Goal: Task Accomplishment & Management: Use online tool/utility

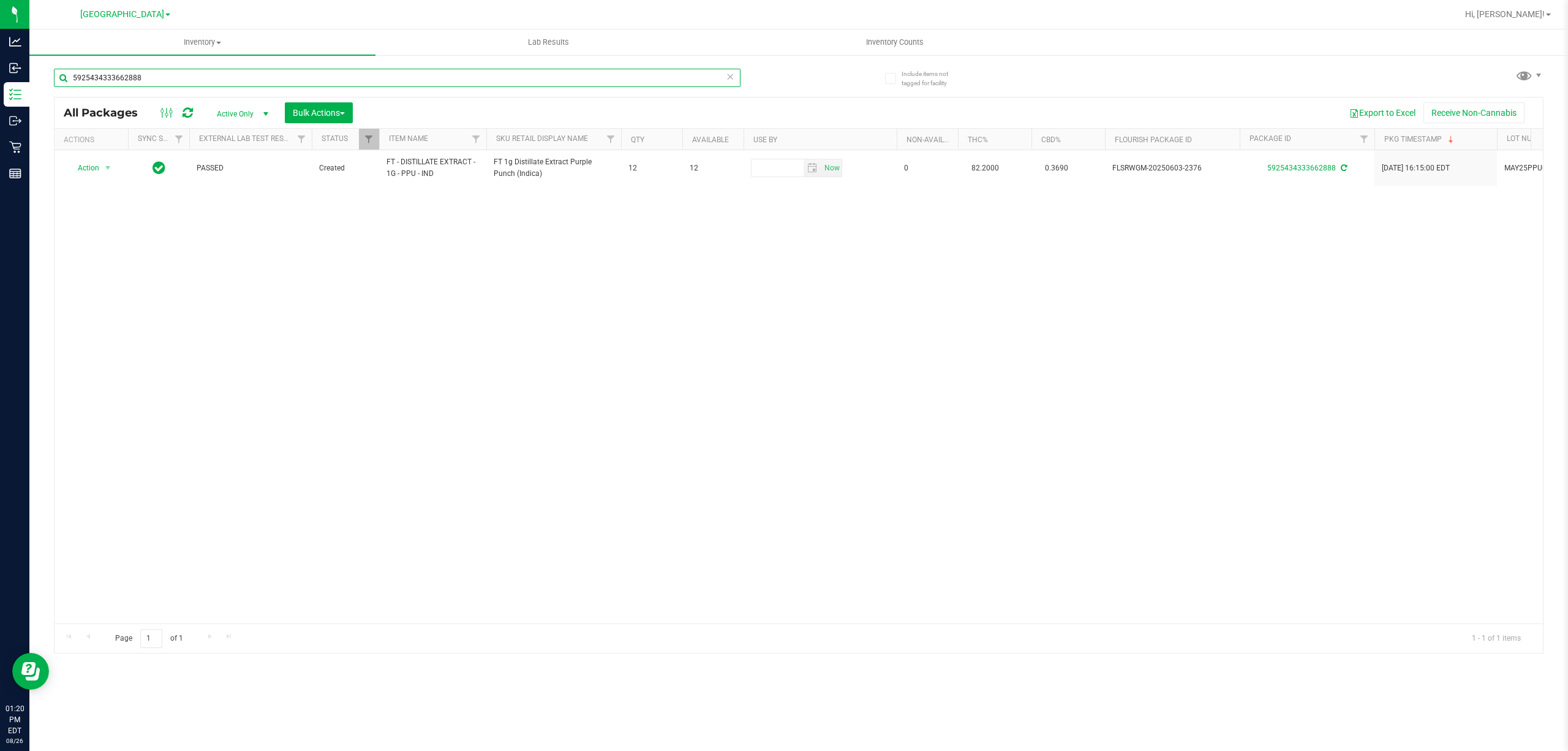
click at [221, 71] on input "5925434333662888" at bounding box center [397, 78] width 686 height 18
type input "[CREDIT_CARD_NUMBER]"
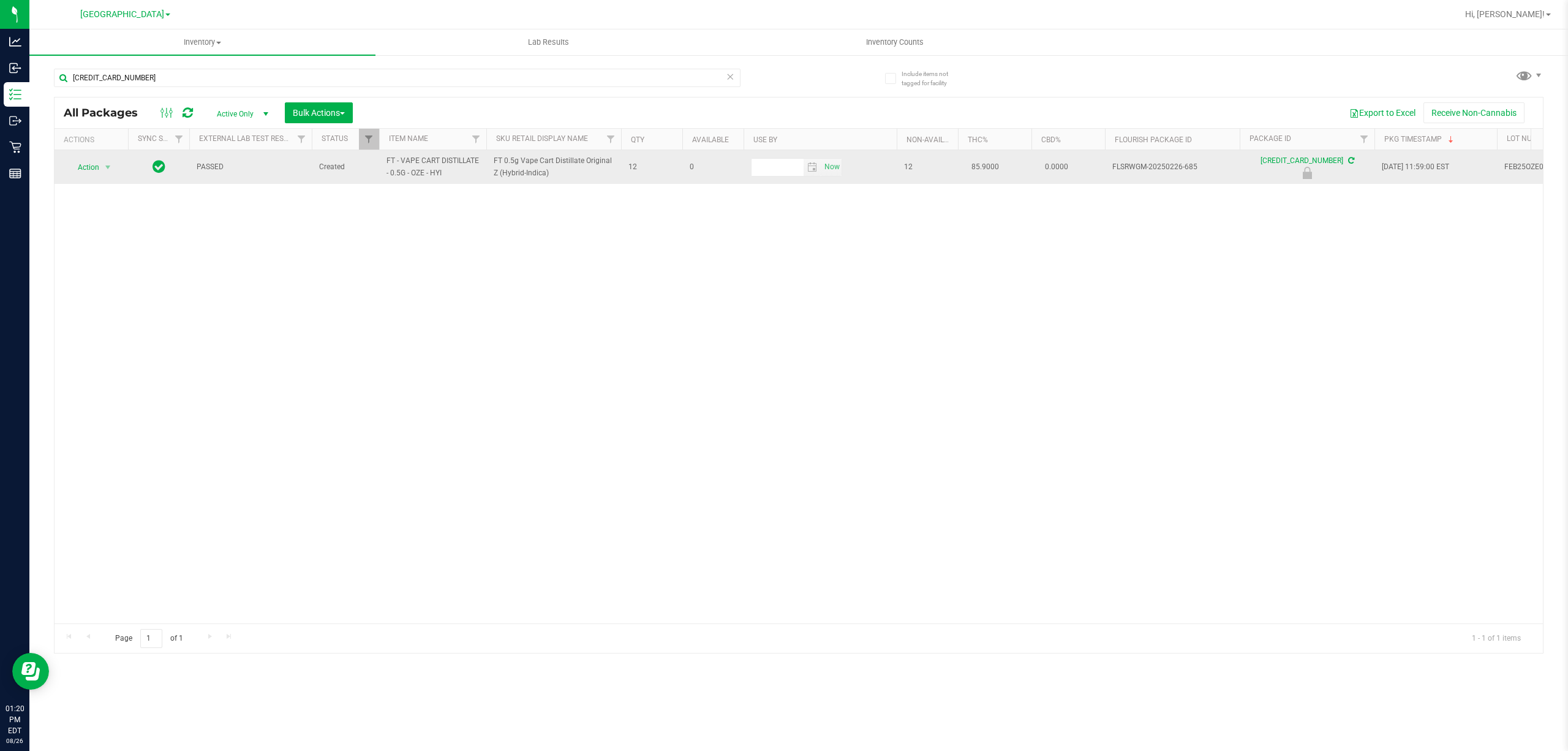
click at [91, 157] on td "Action Action Edit attributes Global inventory Locate package Package audit log…" at bounding box center [91, 167] width 74 height 34
click at [96, 169] on span "Action" at bounding box center [83, 167] width 33 height 17
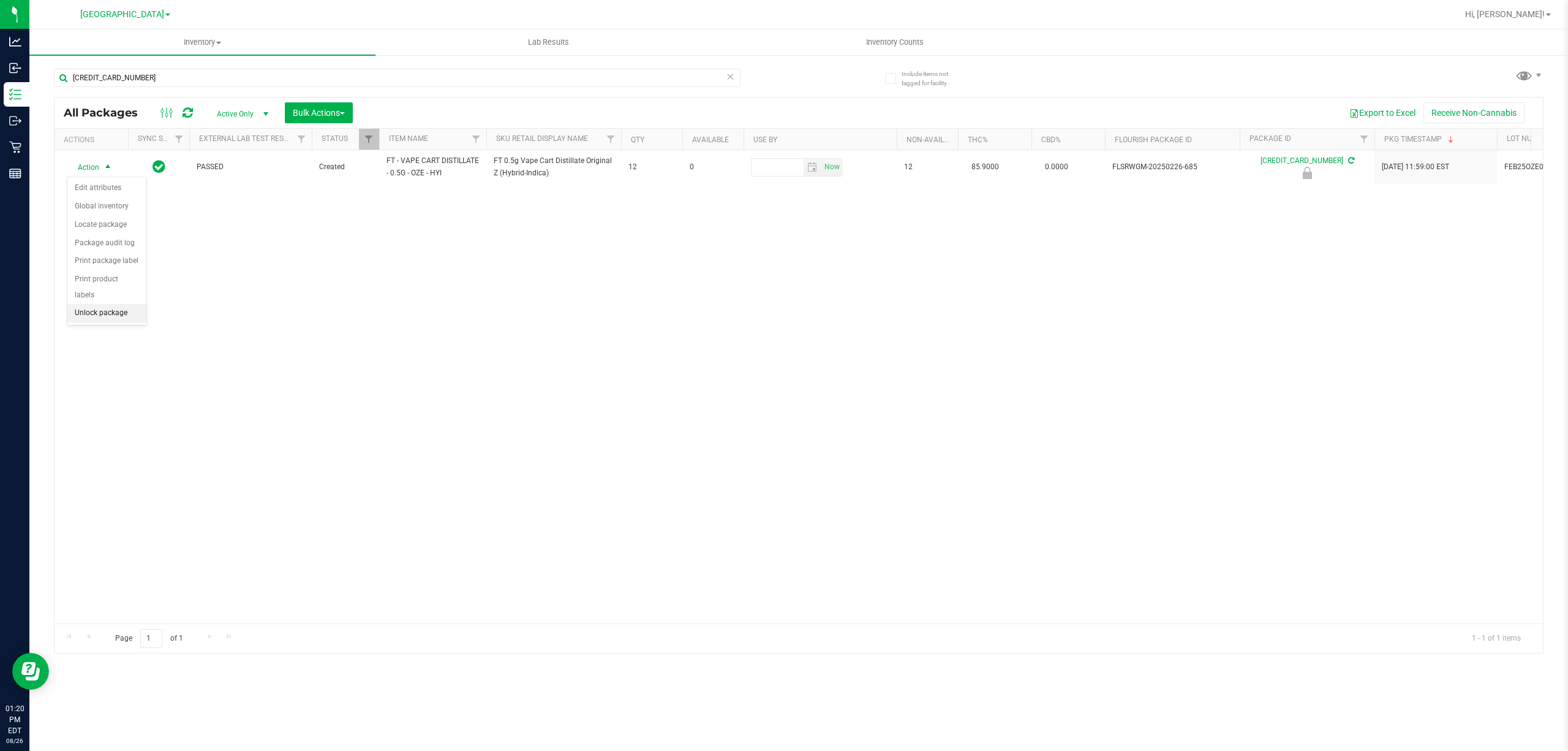
click at [127, 312] on li "Unlock package" at bounding box center [107, 313] width 79 height 18
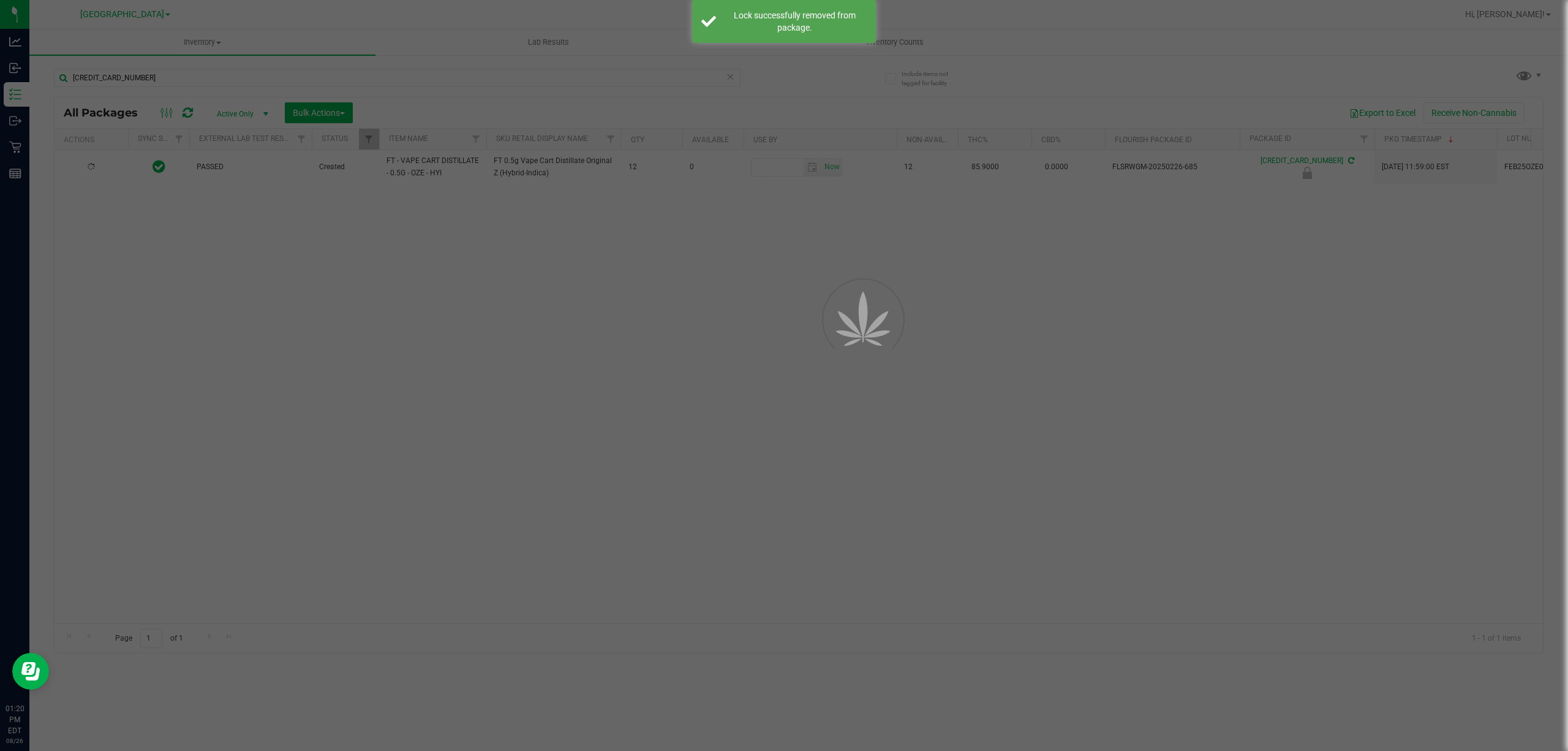
click at [221, 294] on div at bounding box center [784, 375] width 1568 height 751
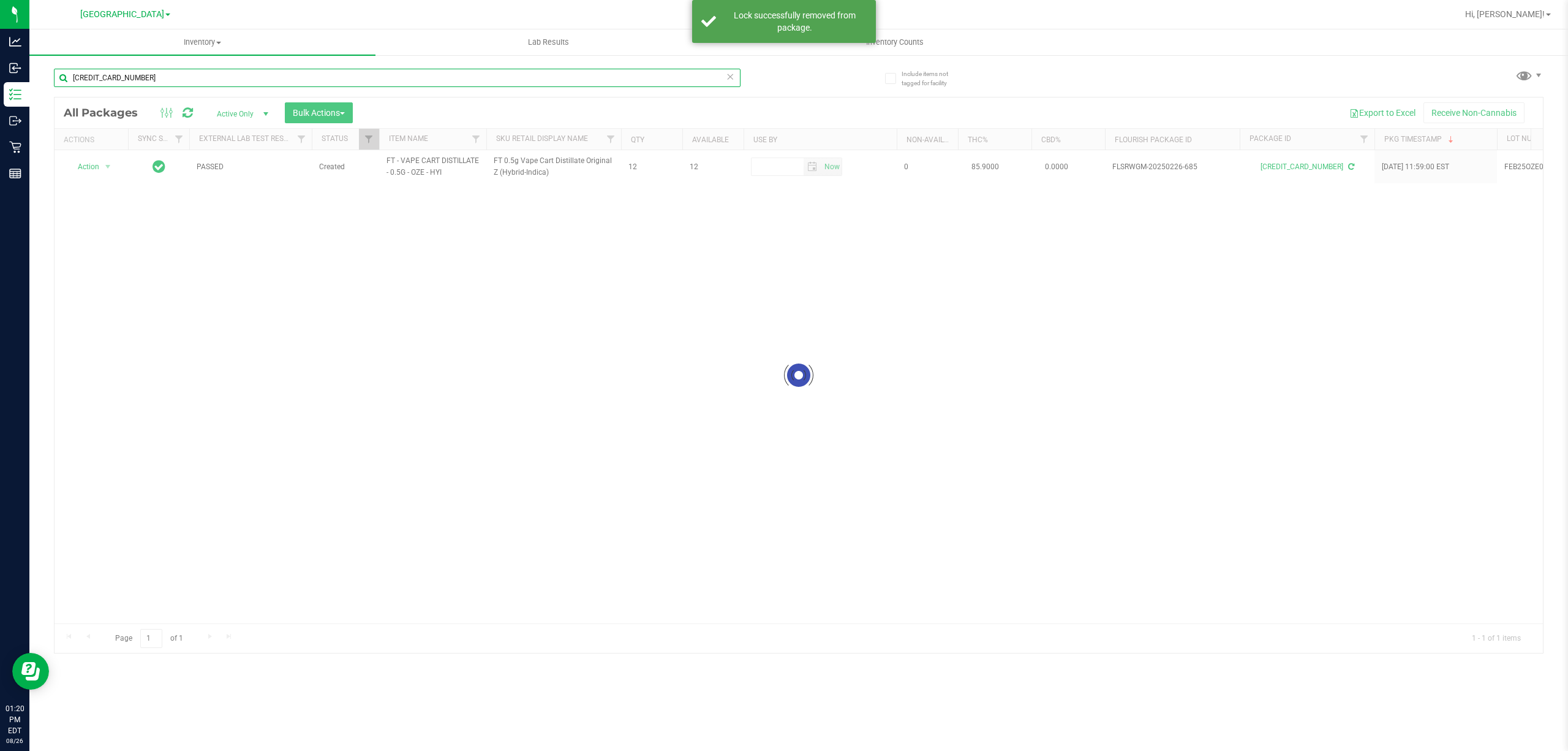
click at [147, 81] on input "[CREDIT_CARD_NUMBER]" at bounding box center [397, 78] width 686 height 18
type input "7296174944633413"
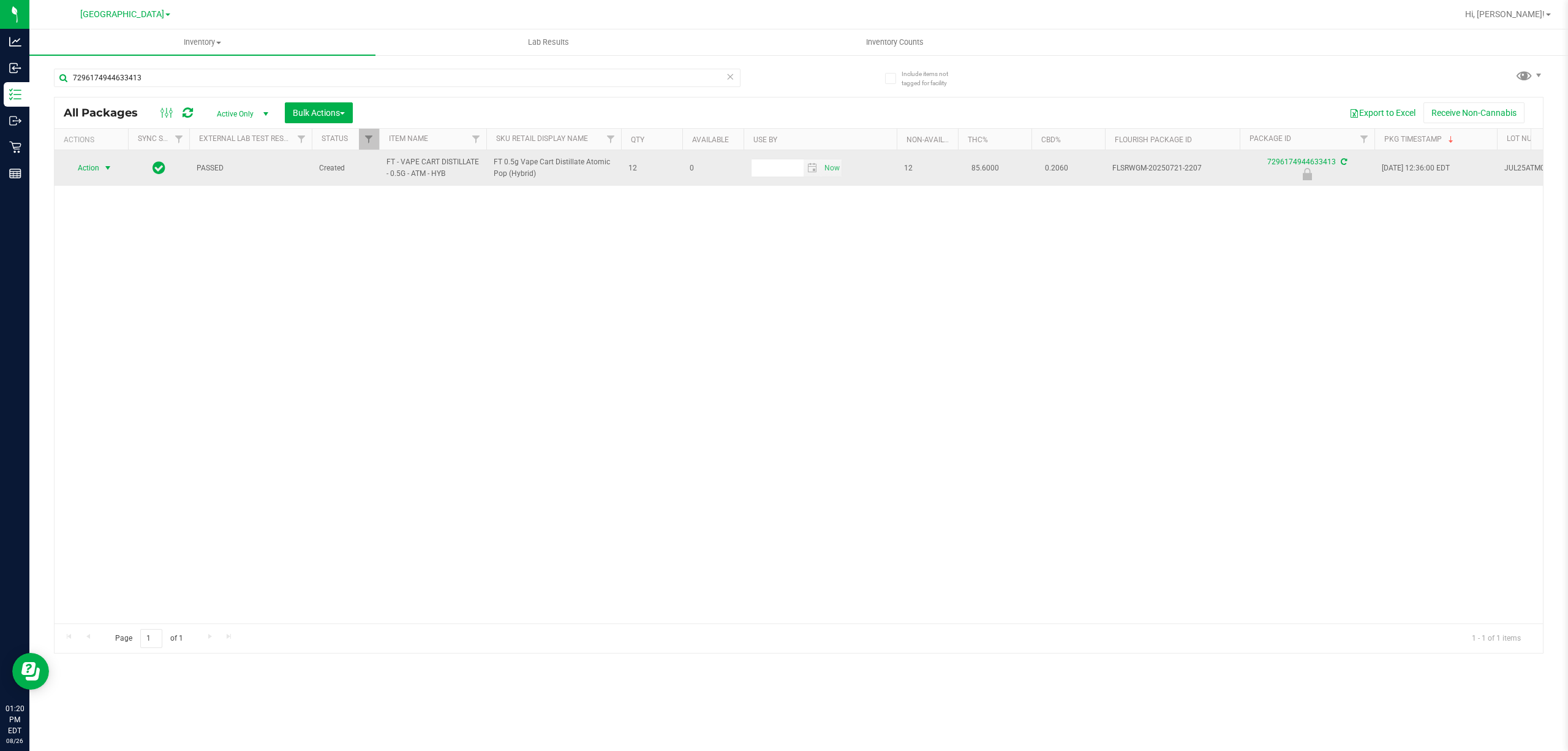
click at [103, 165] on span "select" at bounding box center [107, 167] width 10 height 10
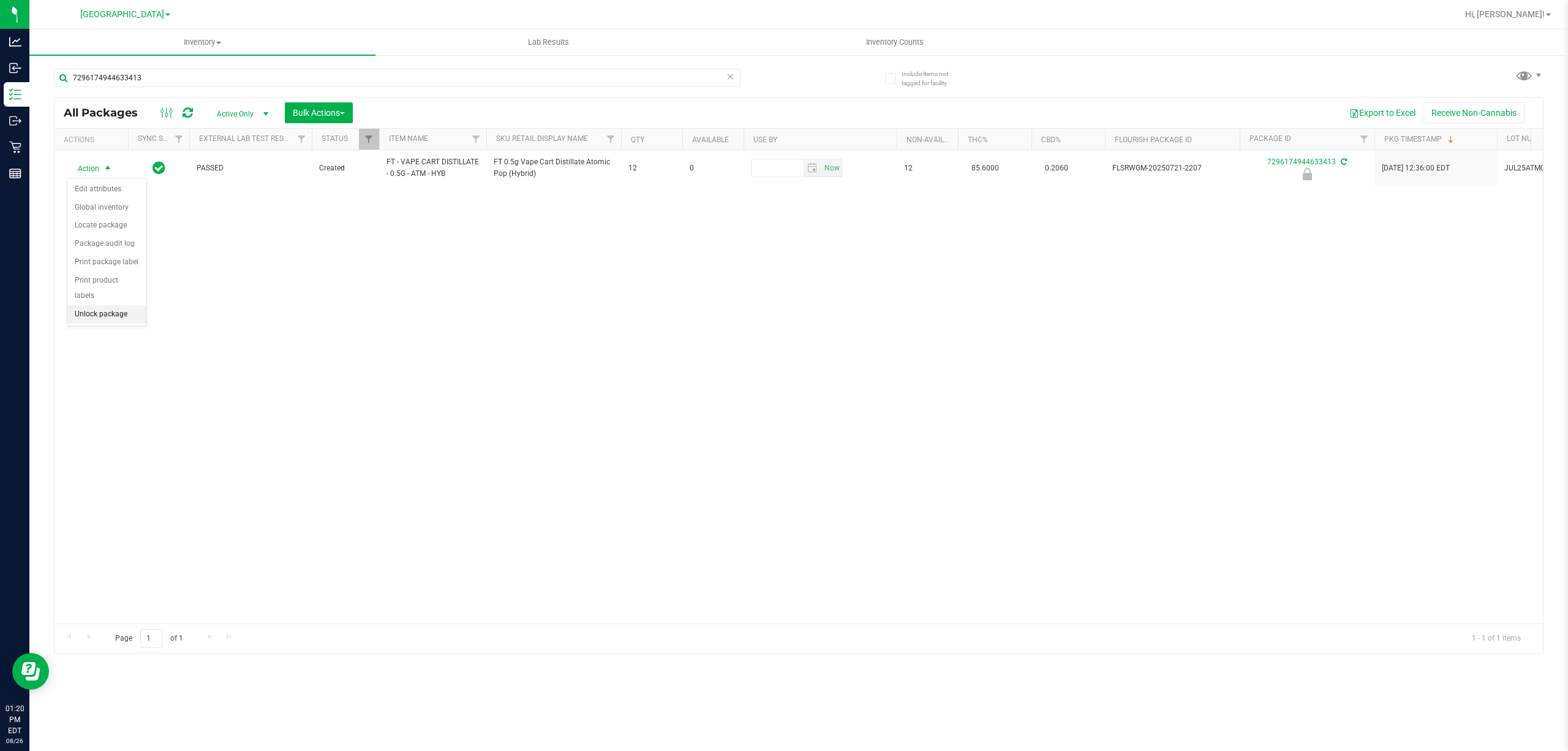
click at [115, 322] on li "Unlock package" at bounding box center [107, 314] width 79 height 18
drag, startPoint x: 709, startPoint y: 314, endPoint x: 675, endPoint y: 314, distance: 34.0
click at [706, 314] on div "PASSED Created FT - VAPE CART DISTILLATE - 0.5G - ATM - HYB FT 0.5g Vape Cart D…" at bounding box center [799, 386] width 1488 height 473
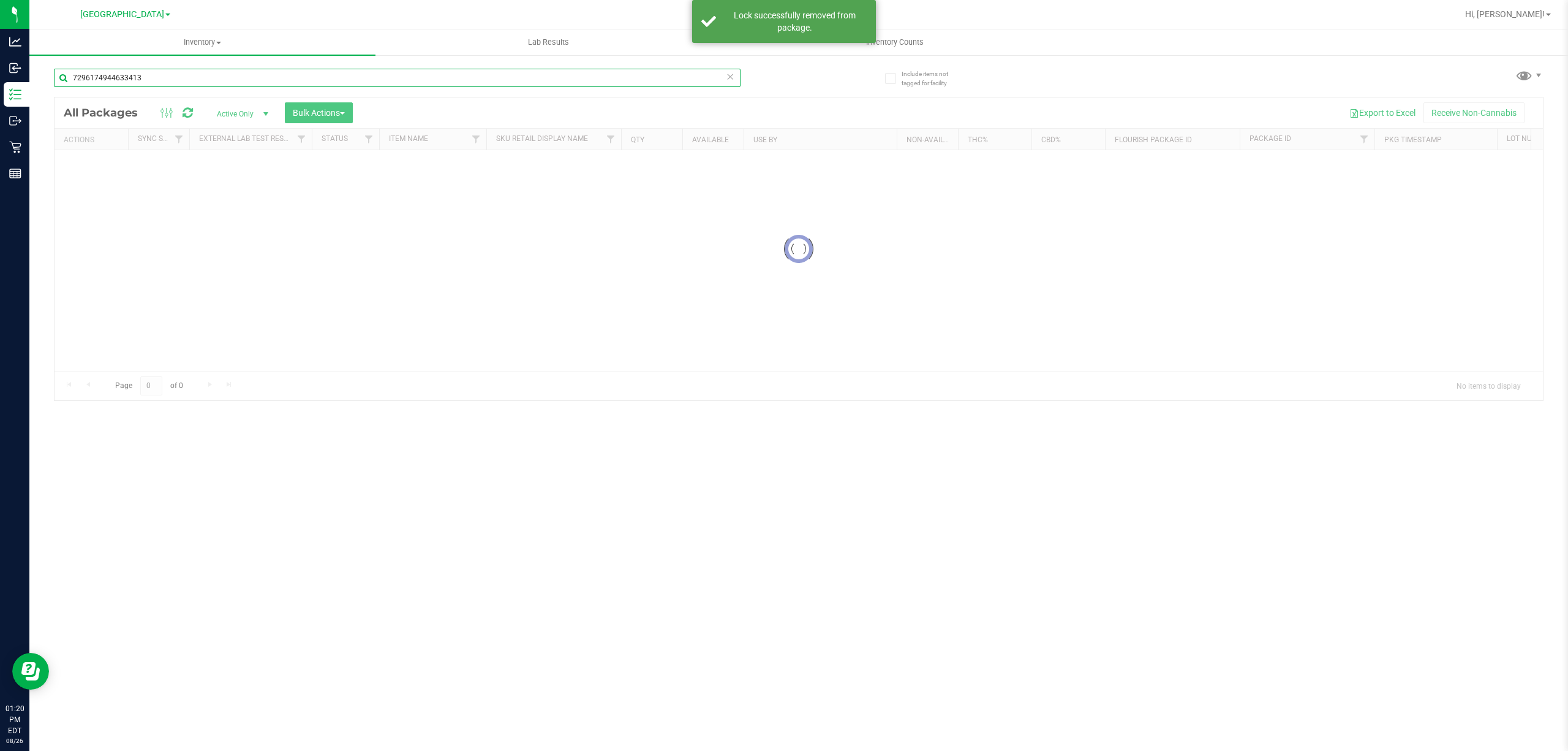
click at [183, 75] on input "7296174944633413" at bounding box center [397, 78] width 686 height 18
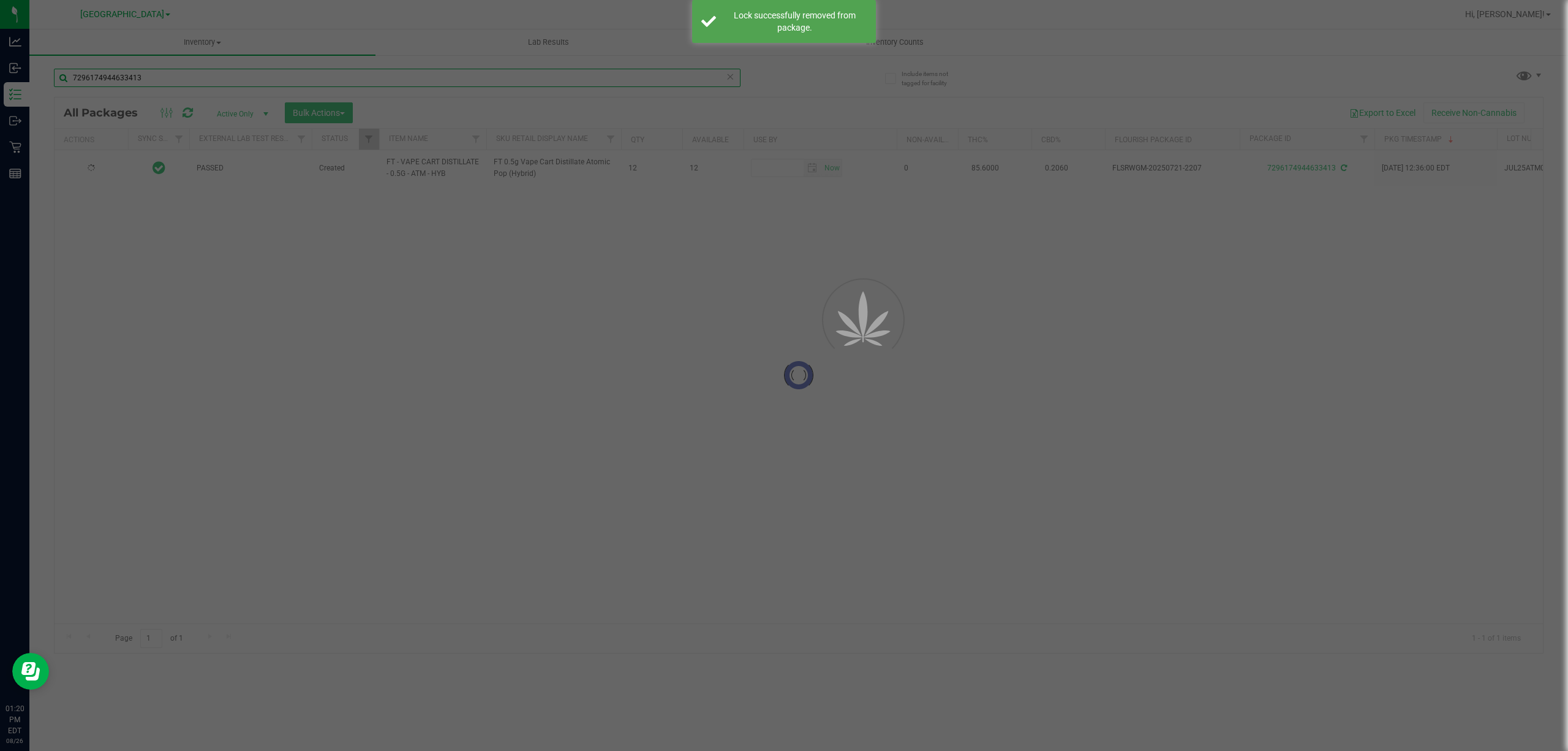
click at [183, 75] on div "Inventory All packages All inventory Waste log Create inventory Lab Results Inv…" at bounding box center [798, 390] width 1539 height 721
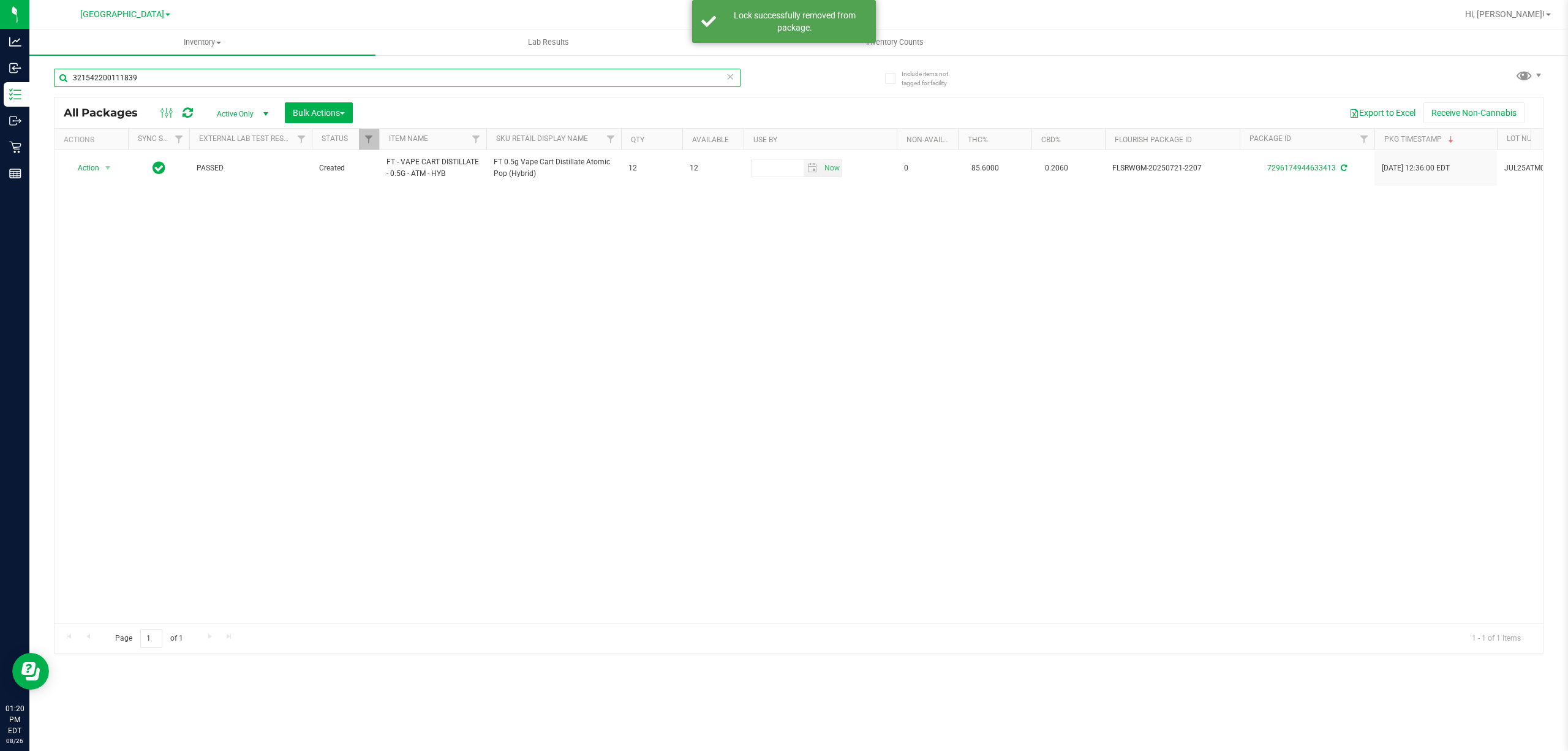
type input "3215422001118397"
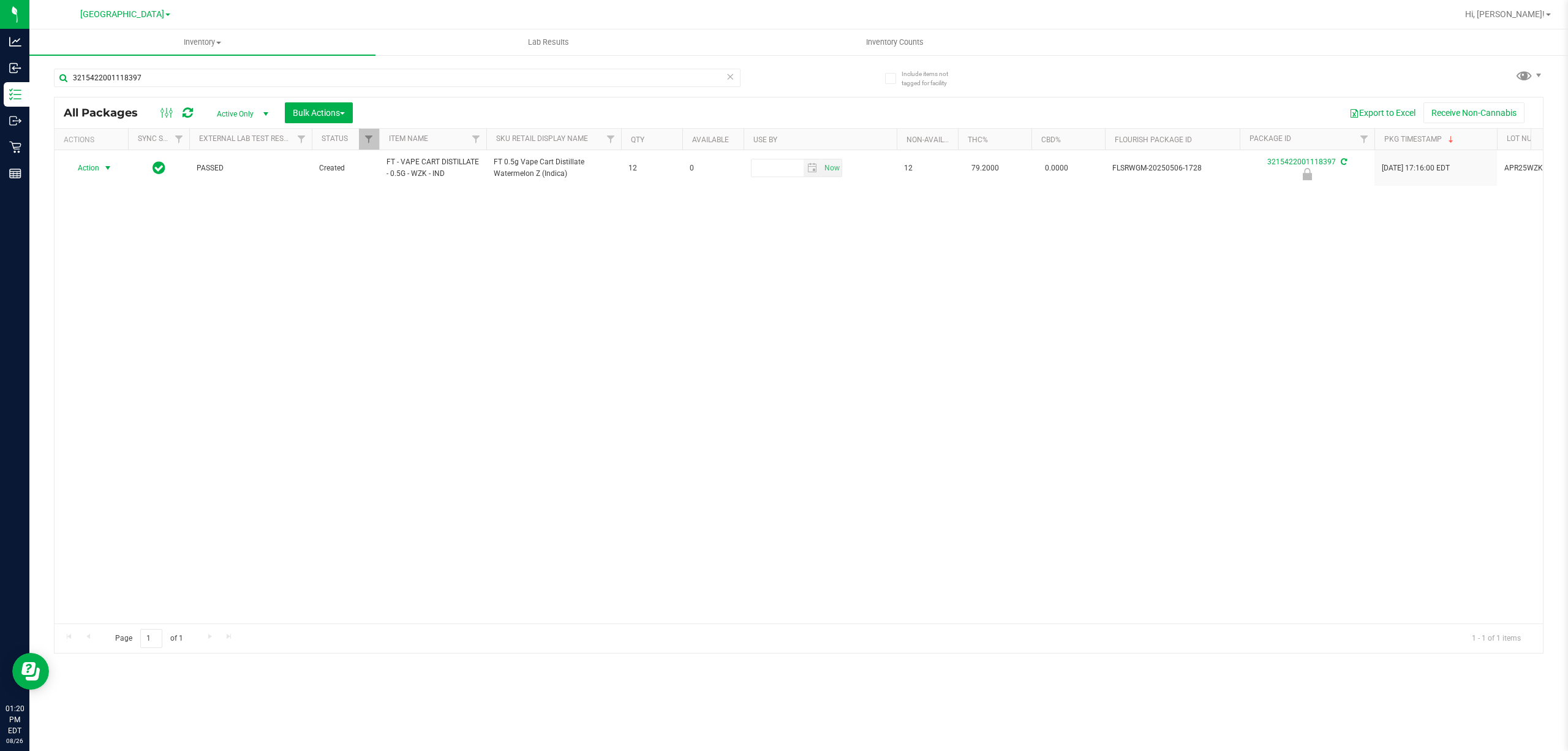
click at [49, 150] on div "Include items not tagged for facility 3215422001118397 All Packages Active Only…" at bounding box center [798, 241] width 1539 height 374
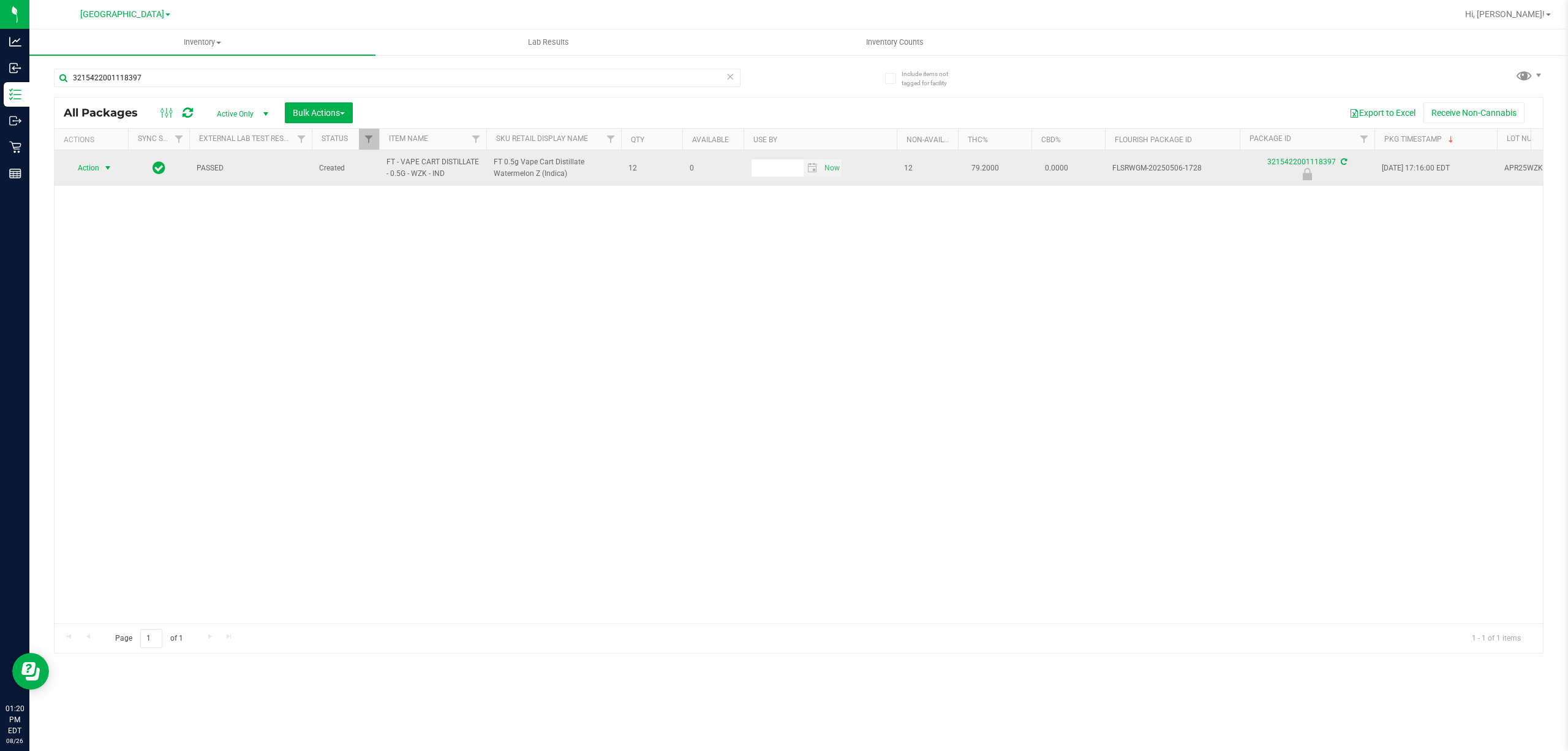
click at [86, 172] on span "Action" at bounding box center [83, 167] width 33 height 17
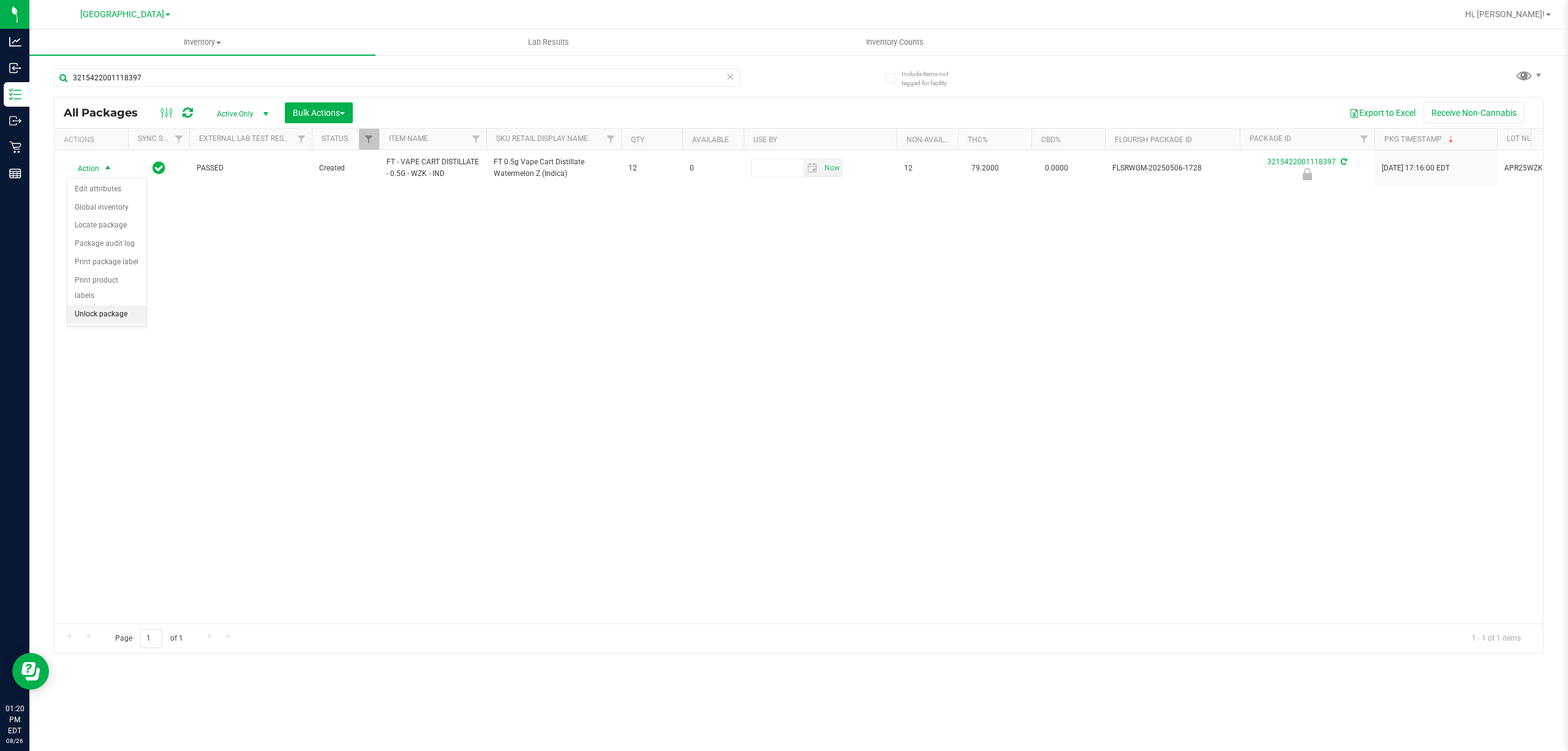
drag, startPoint x: 104, startPoint y: 320, endPoint x: 164, endPoint y: 341, distance: 63.6
click at [105, 320] on li "Unlock package" at bounding box center [107, 314] width 79 height 18
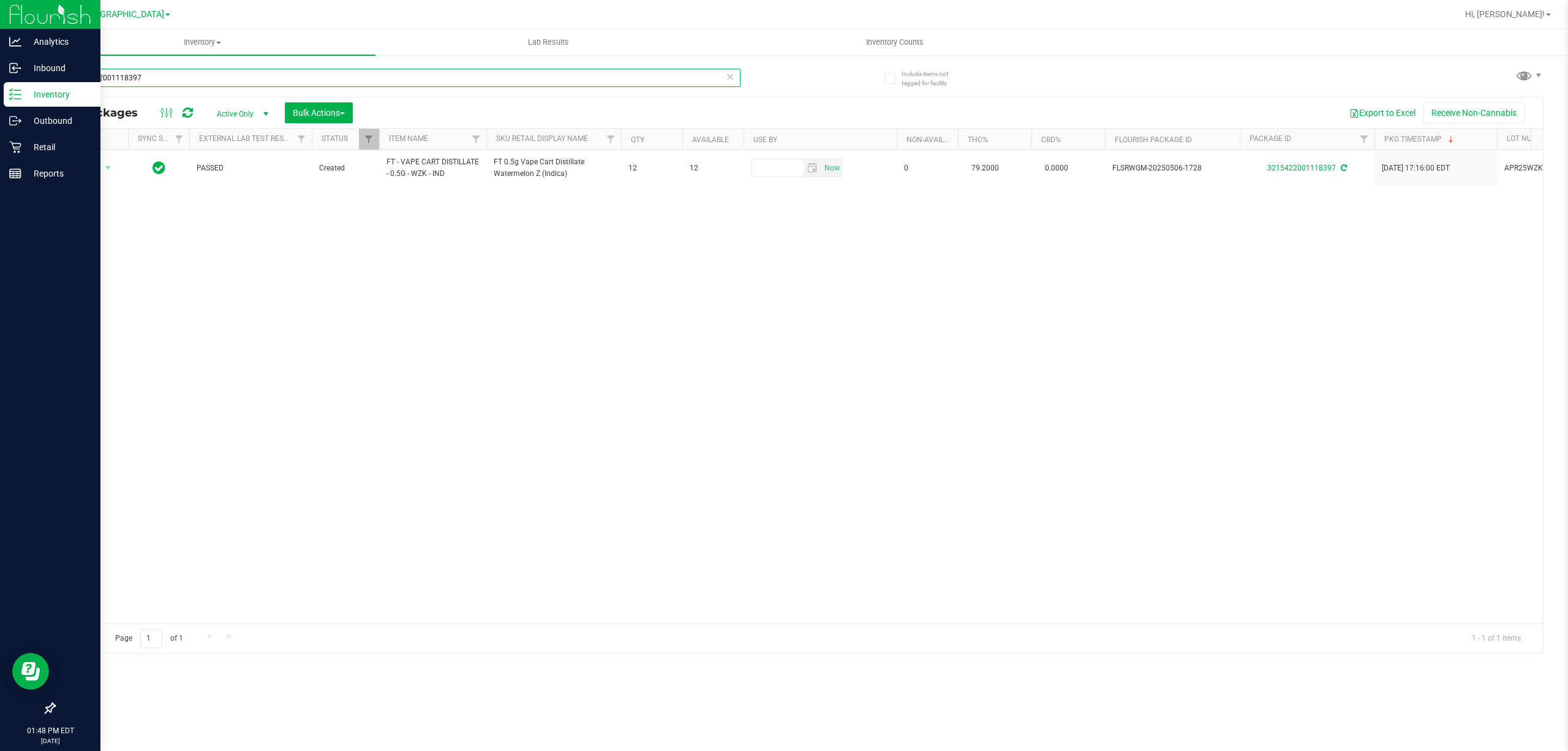
drag, startPoint x: 224, startPoint y: 74, endPoint x: 0, endPoint y: 20, distance: 230.4
click at [0, 74] on div "Analytics Inbound Inventory Outbound Retail Reports 01:48 PM EDT [DATE] 08/26 […" at bounding box center [784, 375] width 1568 height 751
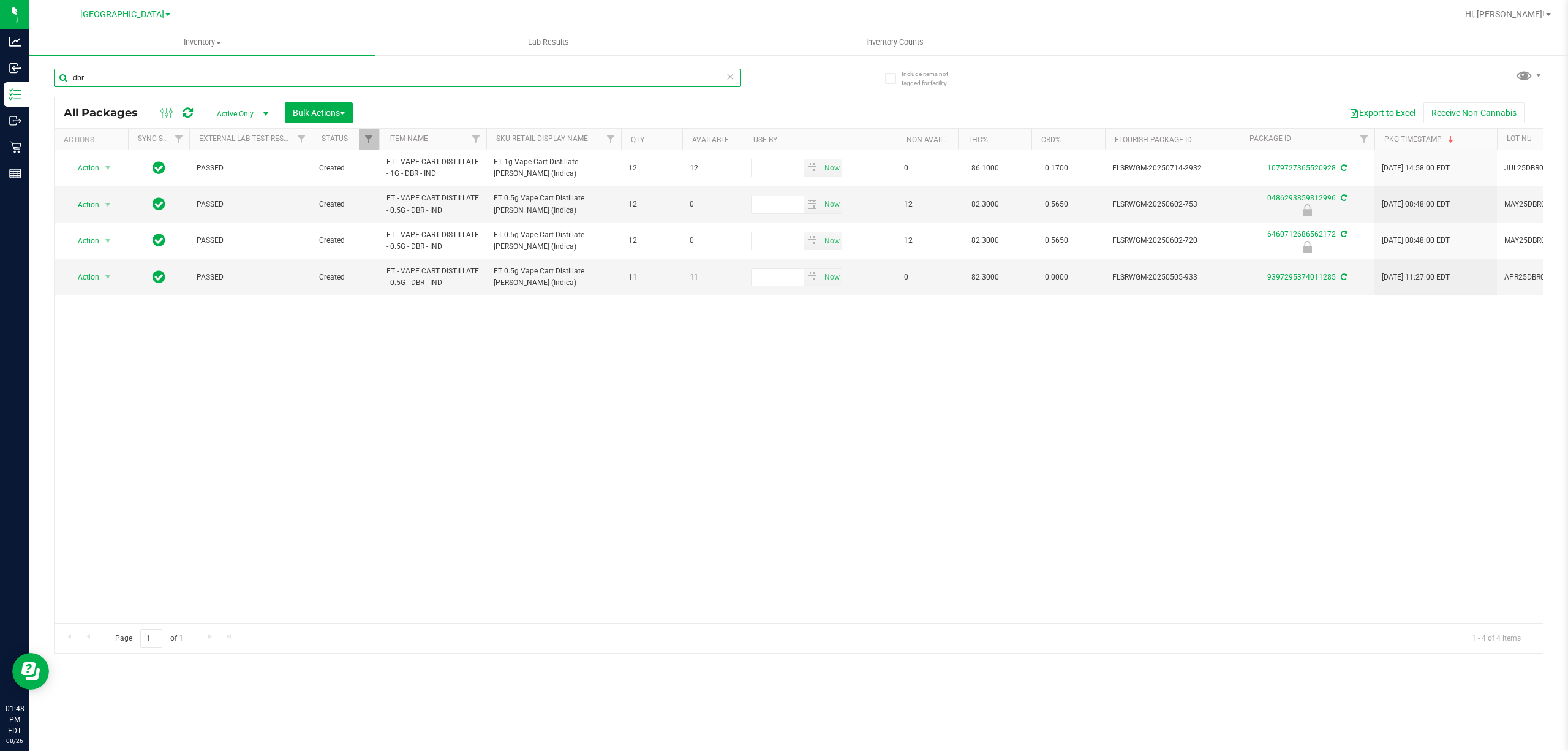
click at [124, 81] on input "dbr" at bounding box center [397, 78] width 686 height 18
type input "2118534971390486"
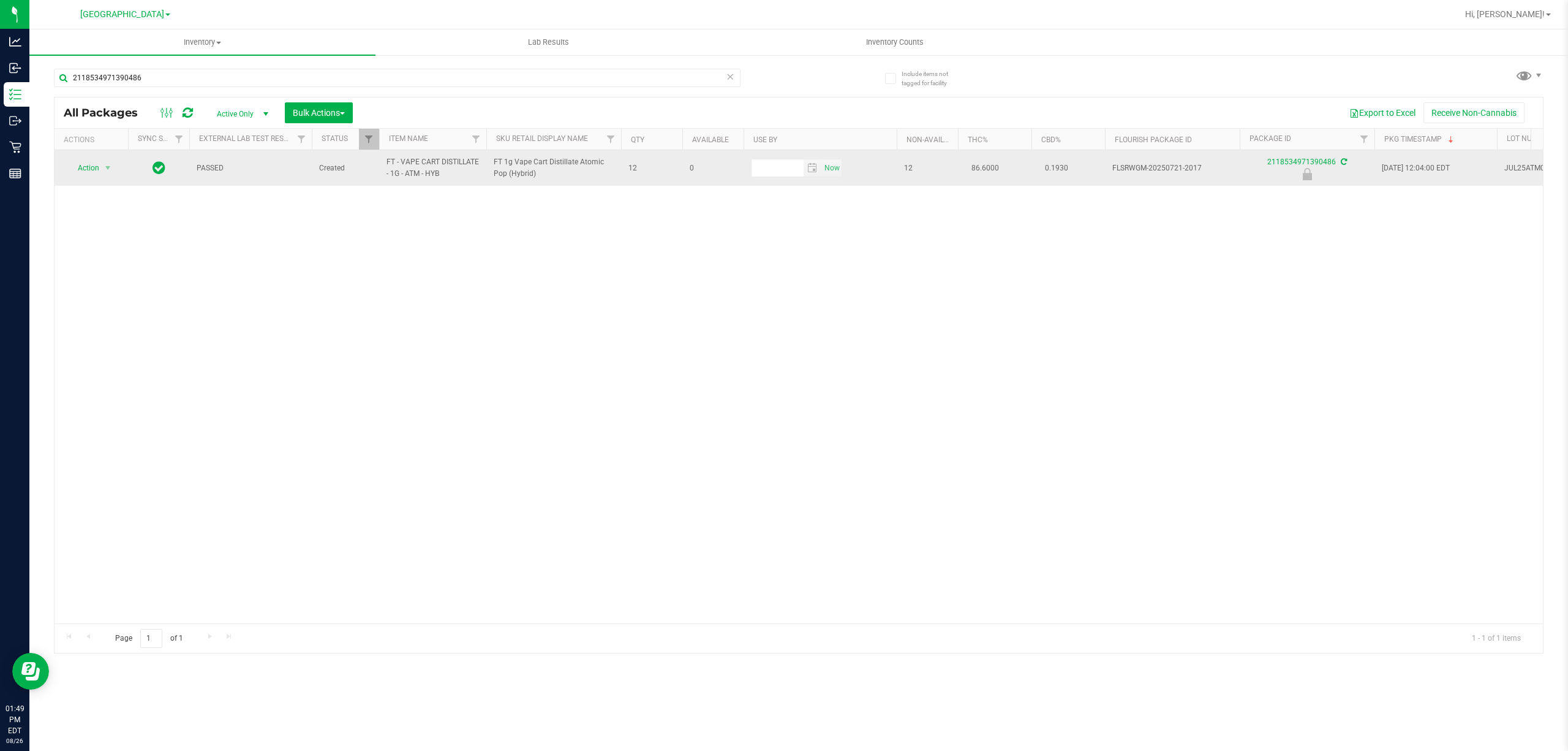
click at [84, 158] on td "Action Action Edit attributes Global inventory Locate package Package audit log…" at bounding box center [91, 167] width 74 height 36
click at [99, 169] on span "Action" at bounding box center [83, 167] width 33 height 17
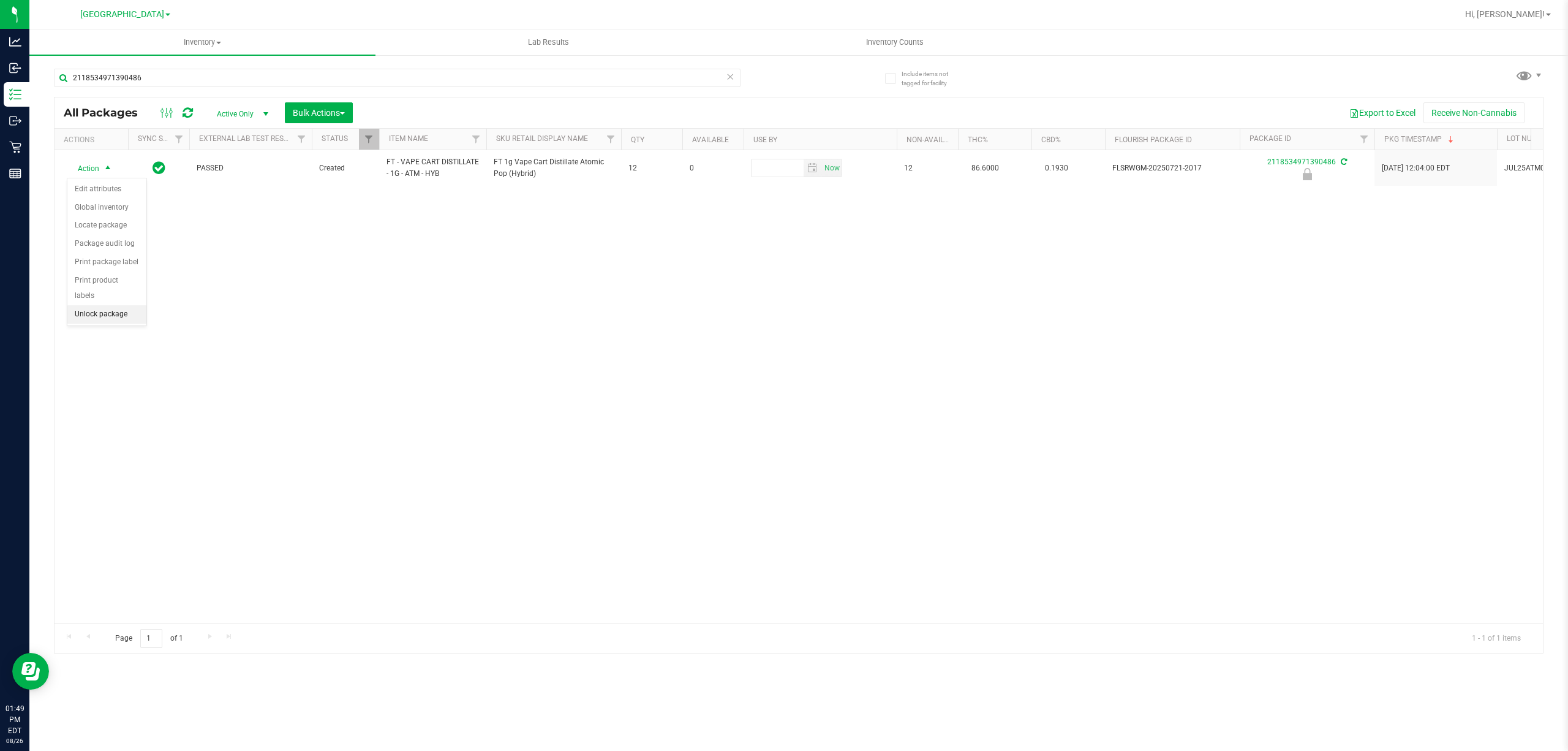
click at [104, 312] on li "Unlock package" at bounding box center [107, 314] width 79 height 18
